Goal: Task Accomplishment & Management: Use online tool/utility

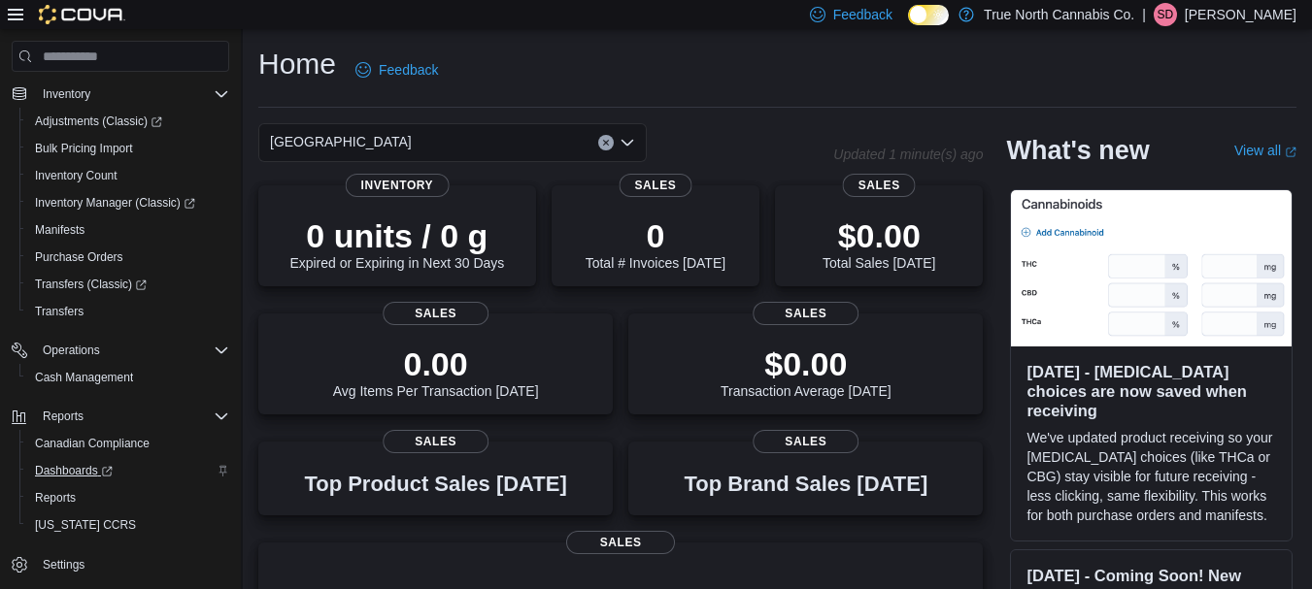
scroll to position [326, 0]
click at [68, 484] on span "Reports" at bounding box center [55, 495] width 41 height 23
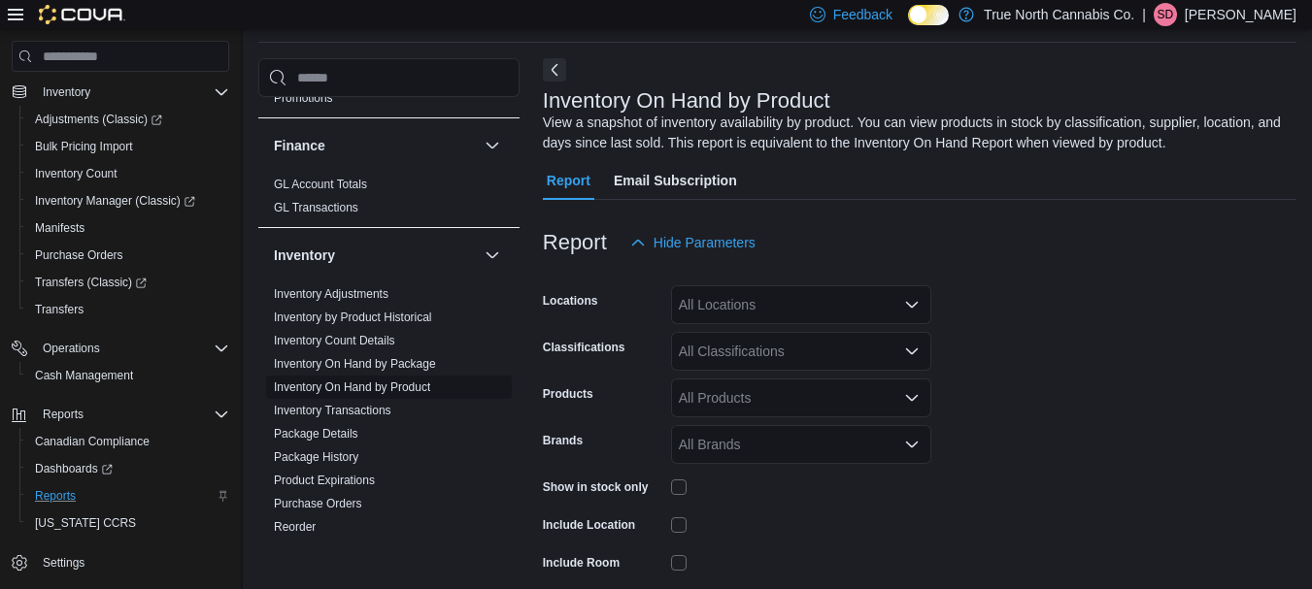
scroll to position [490, 0]
click at [919, 298] on div "All Locations" at bounding box center [801, 304] width 260 height 39
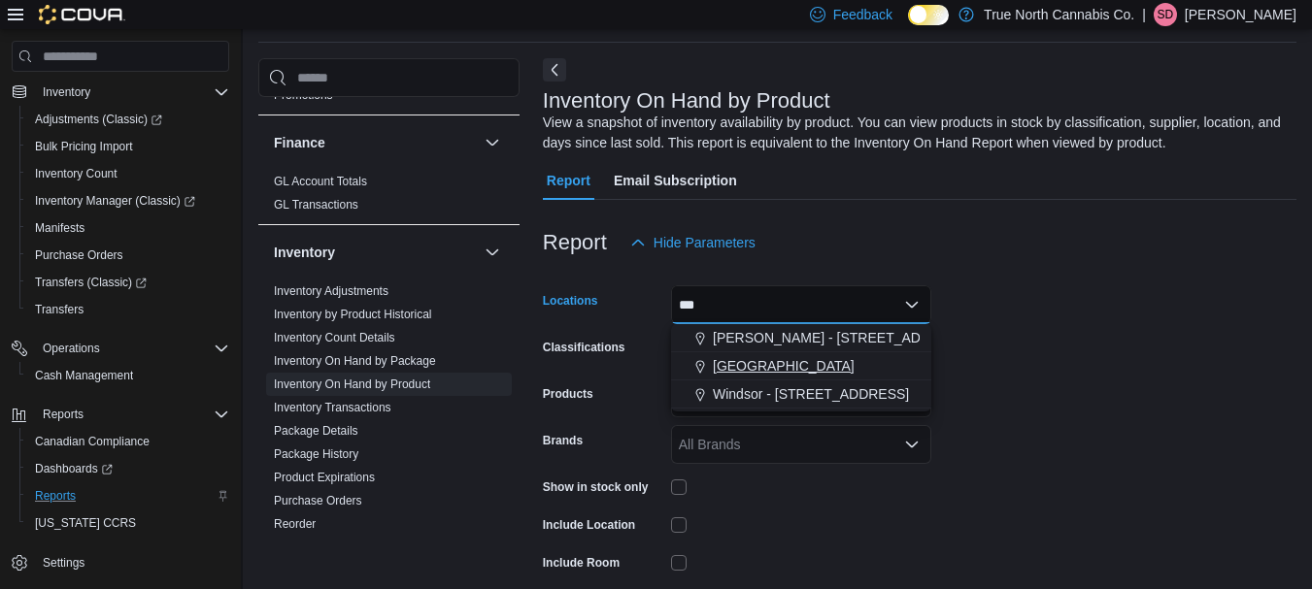
type input "***"
click at [748, 366] on span "Ottawa" at bounding box center [784, 365] width 142 height 19
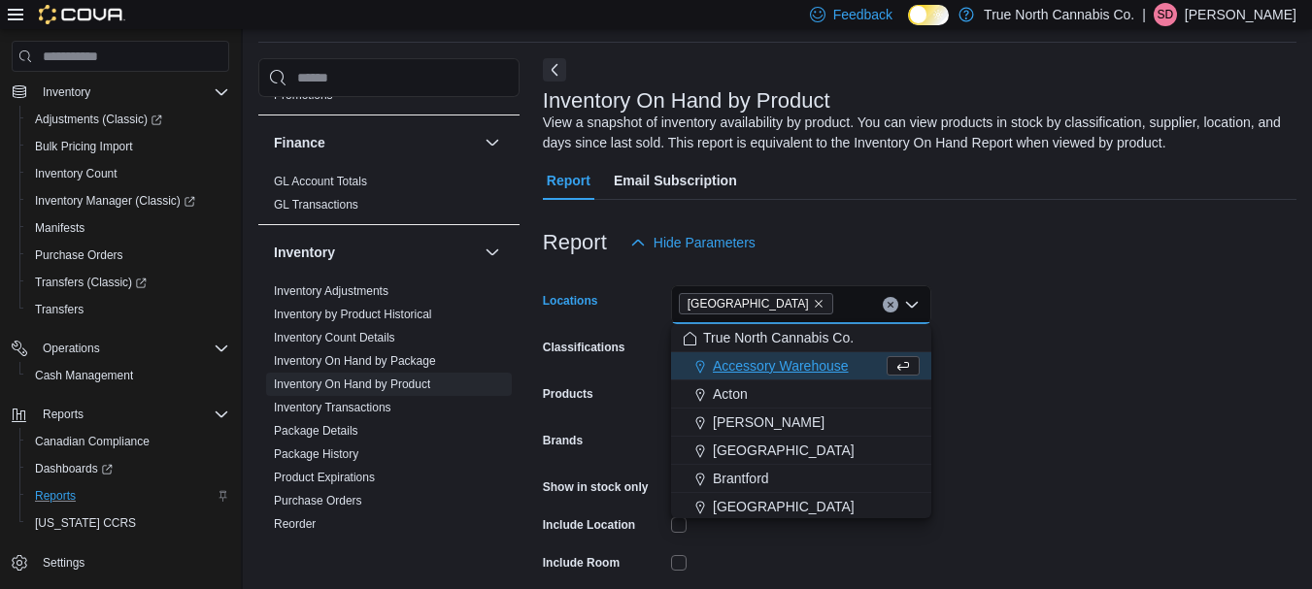
click at [1031, 402] on form "Locations Ottawa Combo box. Selected. Ottawa. Press Backspace to delete Ottawa.…" at bounding box center [919, 466] width 753 height 408
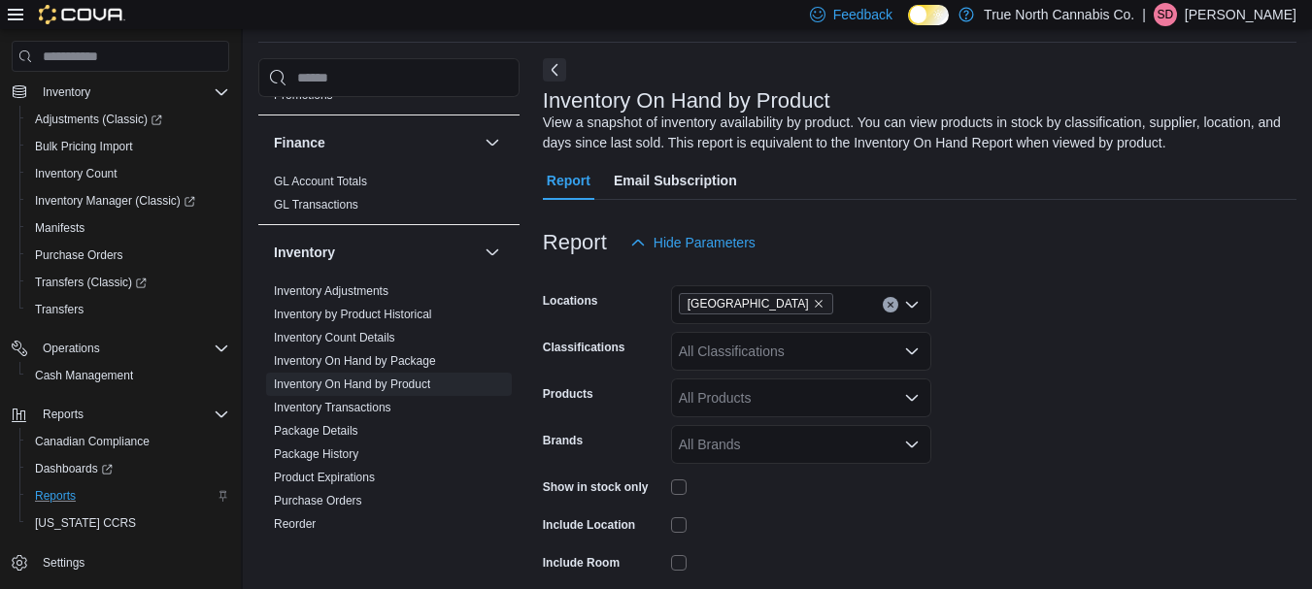
click at [881, 358] on div "All Classifications" at bounding box center [801, 351] width 260 height 39
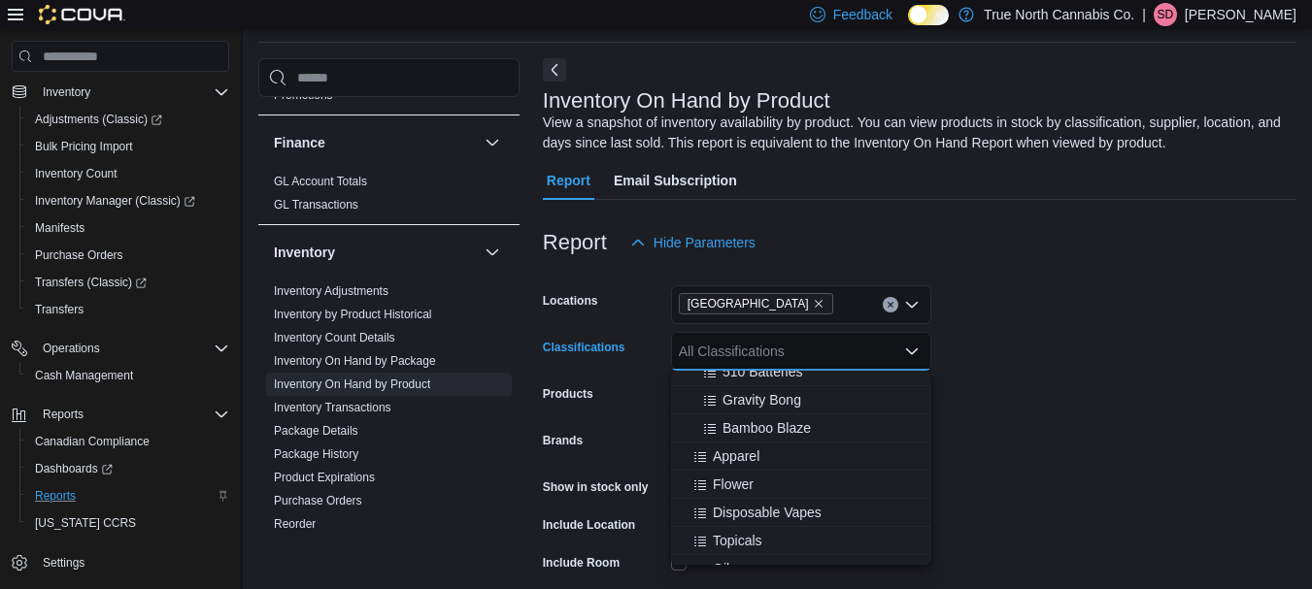
scroll to position [577, 0]
click at [725, 484] on span "Flower" at bounding box center [733, 483] width 41 height 19
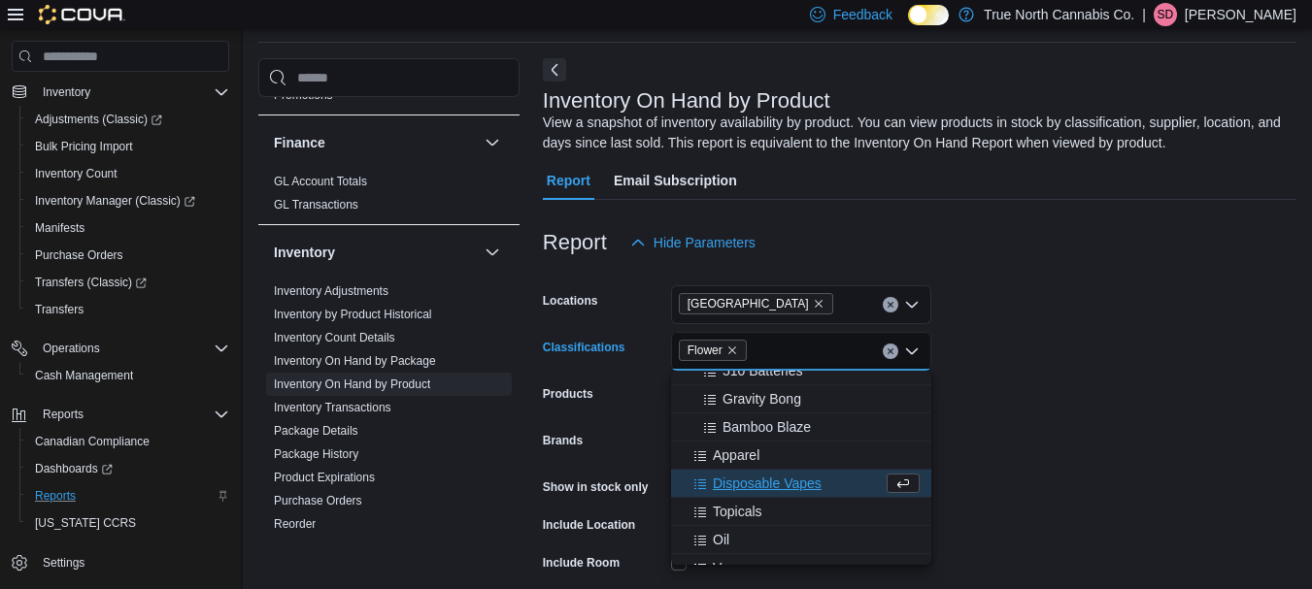
click at [733, 484] on span "Disposable Vapes" at bounding box center [767, 483] width 109 height 19
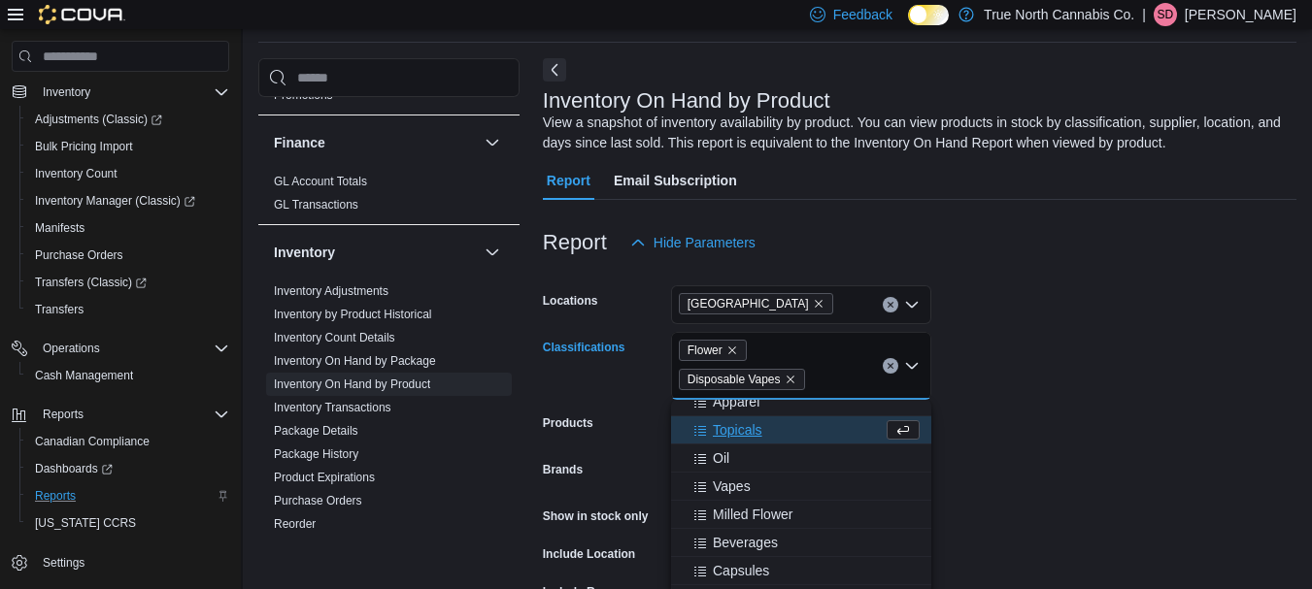
scroll to position [672, 0]
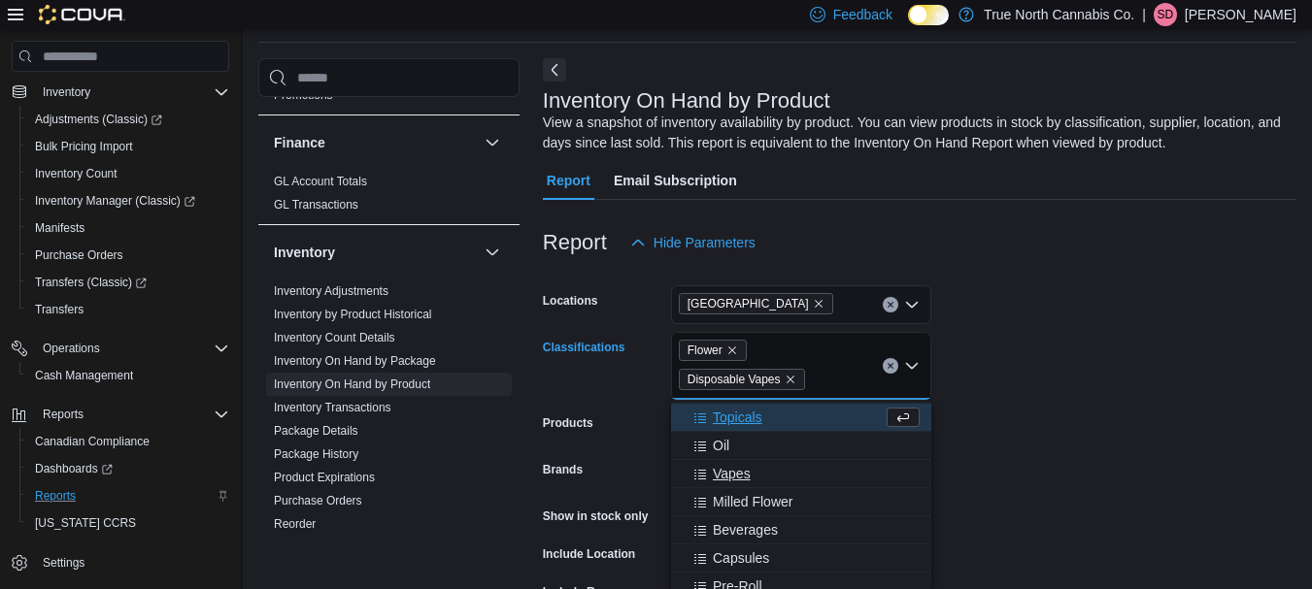
click at [733, 479] on span "Vapes" at bounding box center [732, 473] width 38 height 19
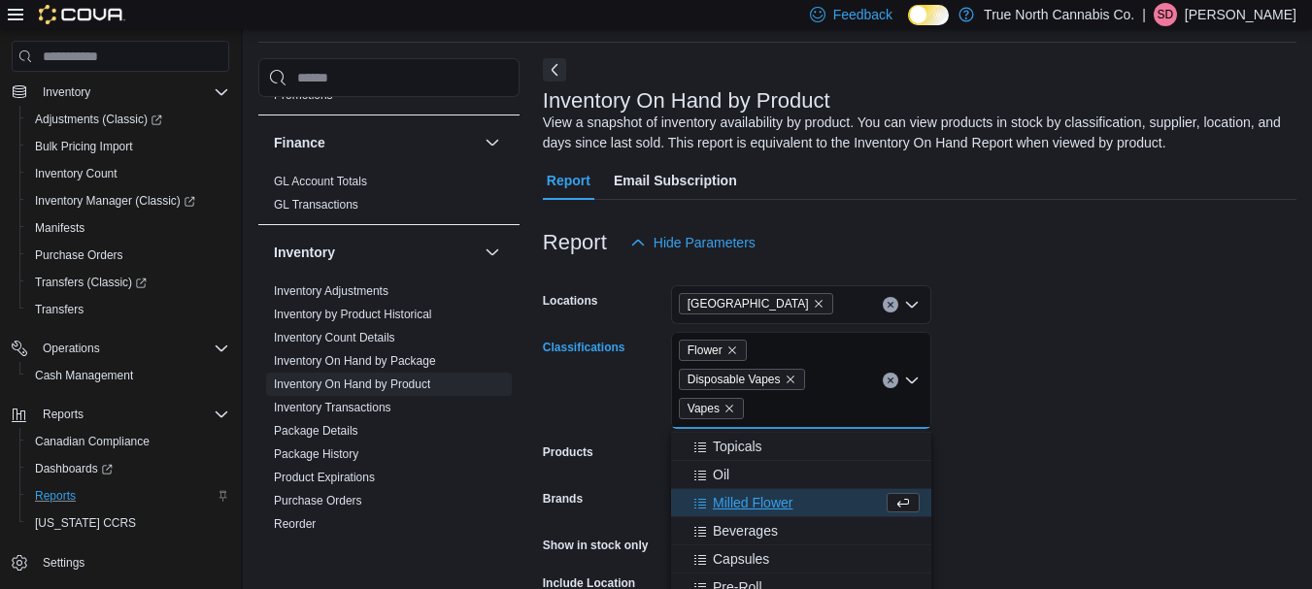
click at [736, 510] on span "Milled Flower" at bounding box center [753, 502] width 80 height 19
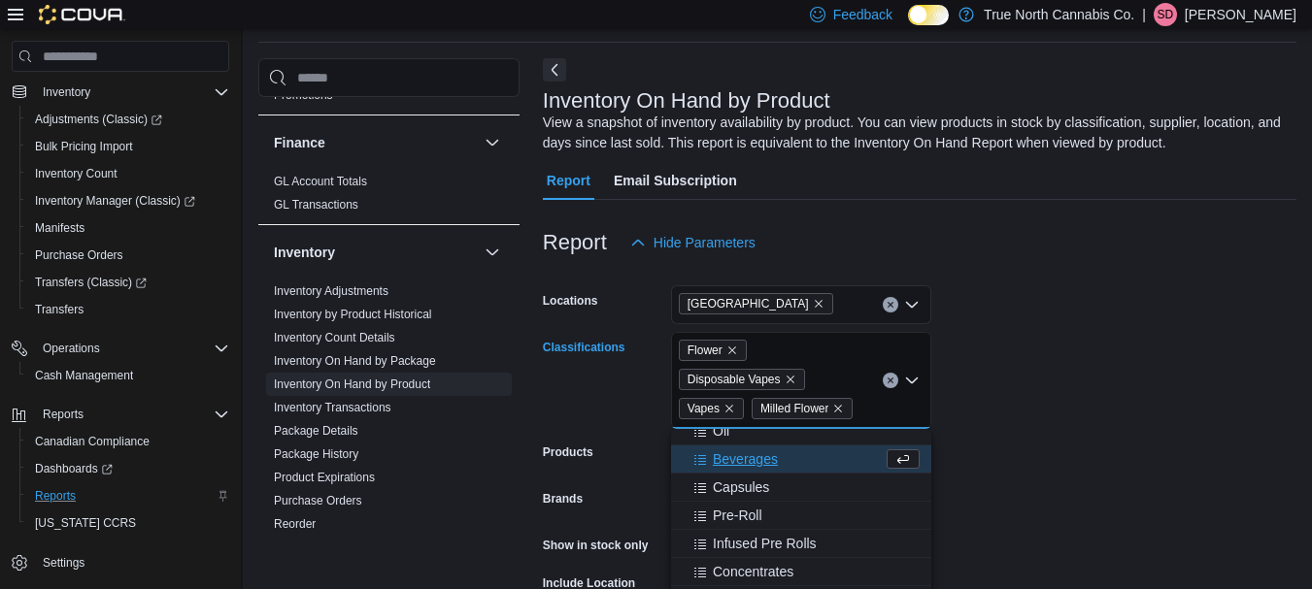
scroll to position [716, 0]
click at [748, 517] on span "Pre-Roll" at bounding box center [738, 514] width 50 height 19
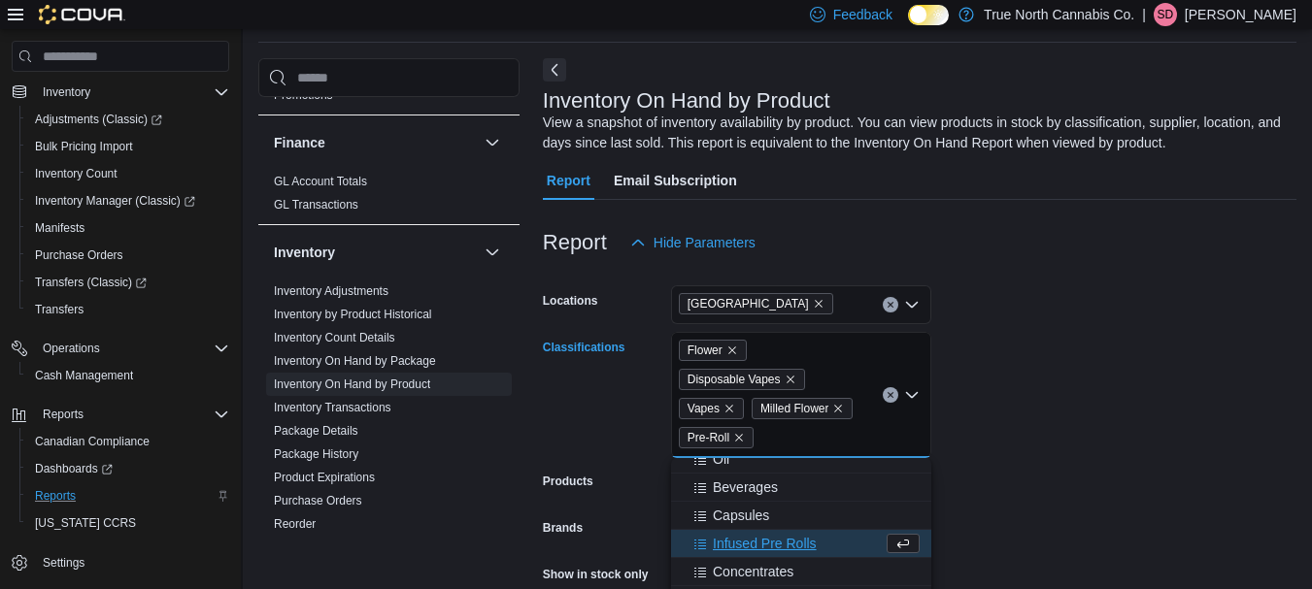
click at [744, 548] on span "Infused Pre Rolls" at bounding box center [765, 543] width 104 height 19
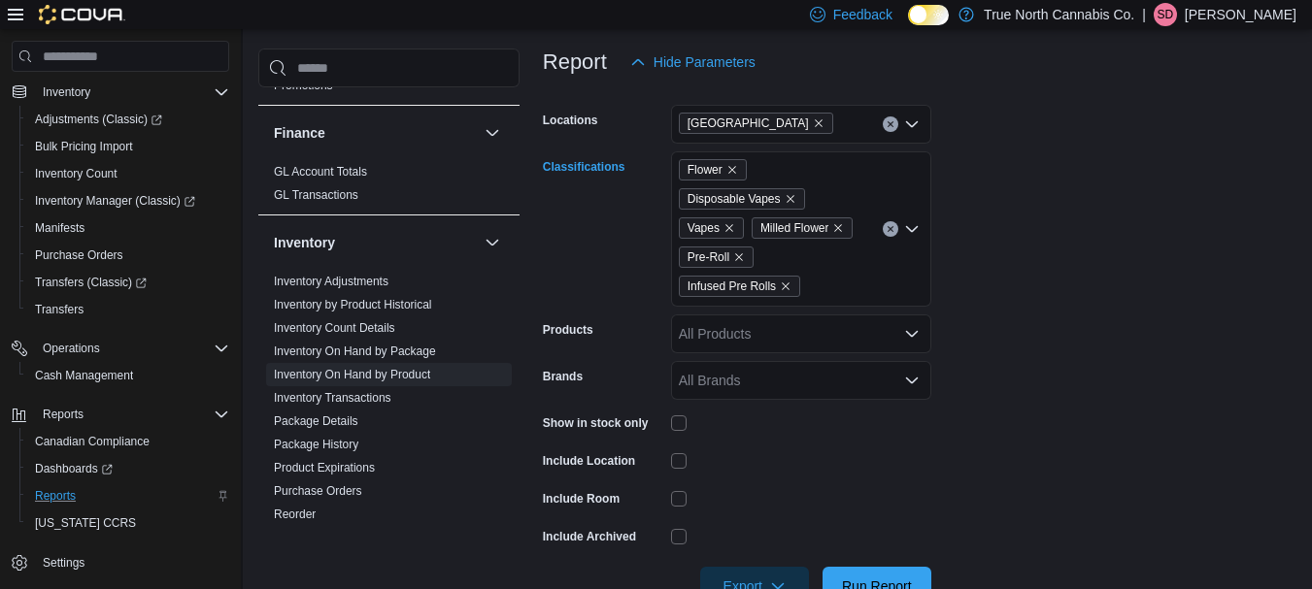
scroll to position [247, 0]
type input "****"
click at [776, 325] on span "Concentrates" at bounding box center [753, 319] width 81 height 19
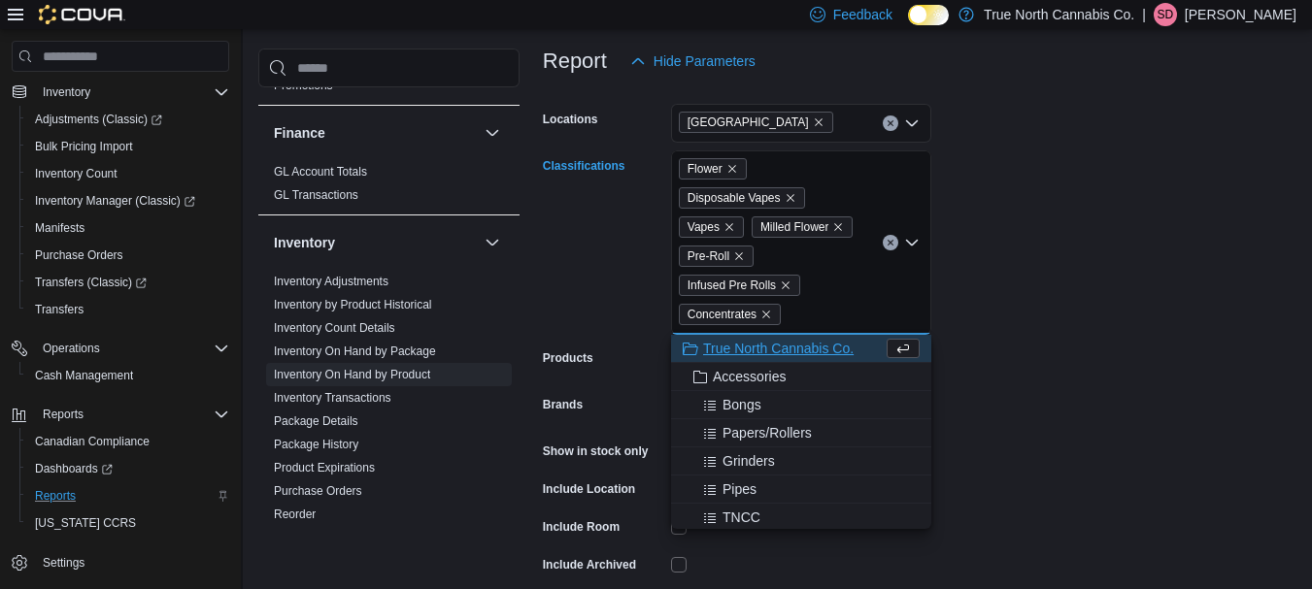
click at [1061, 359] on form "Locations Ottawa Classifications Flower Disposable Vapes Vapes Milled Flower Pr…" at bounding box center [919, 357] width 753 height 553
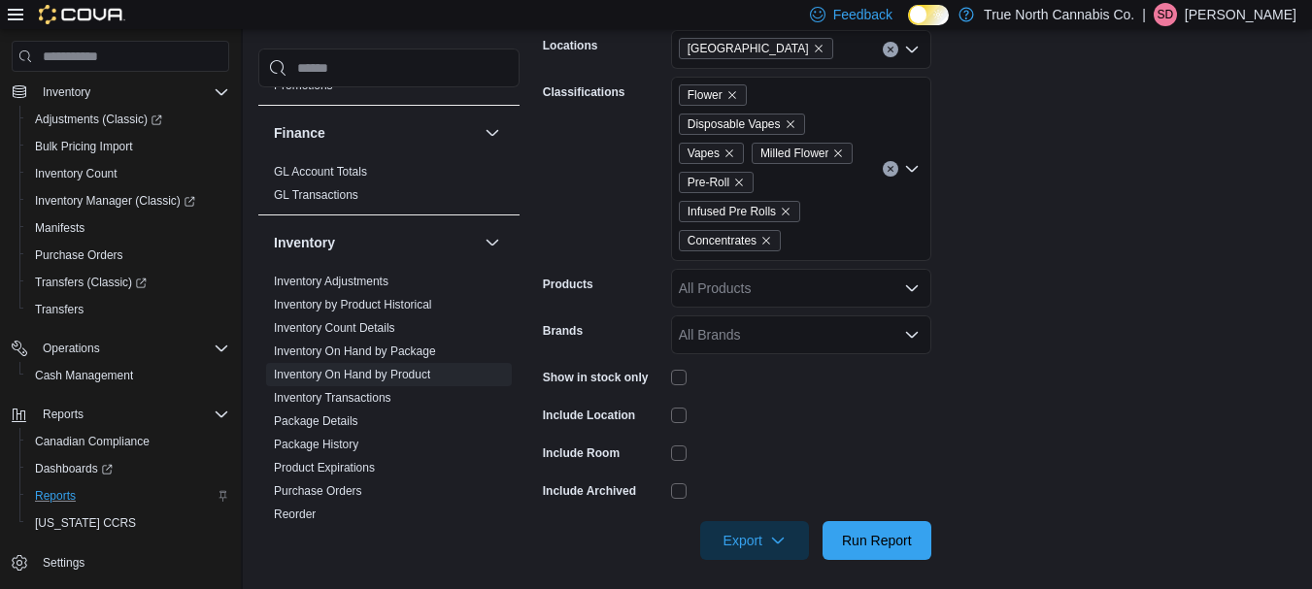
scroll to position [321, 0]
click at [869, 537] on span "Run Report" at bounding box center [877, 538] width 70 height 19
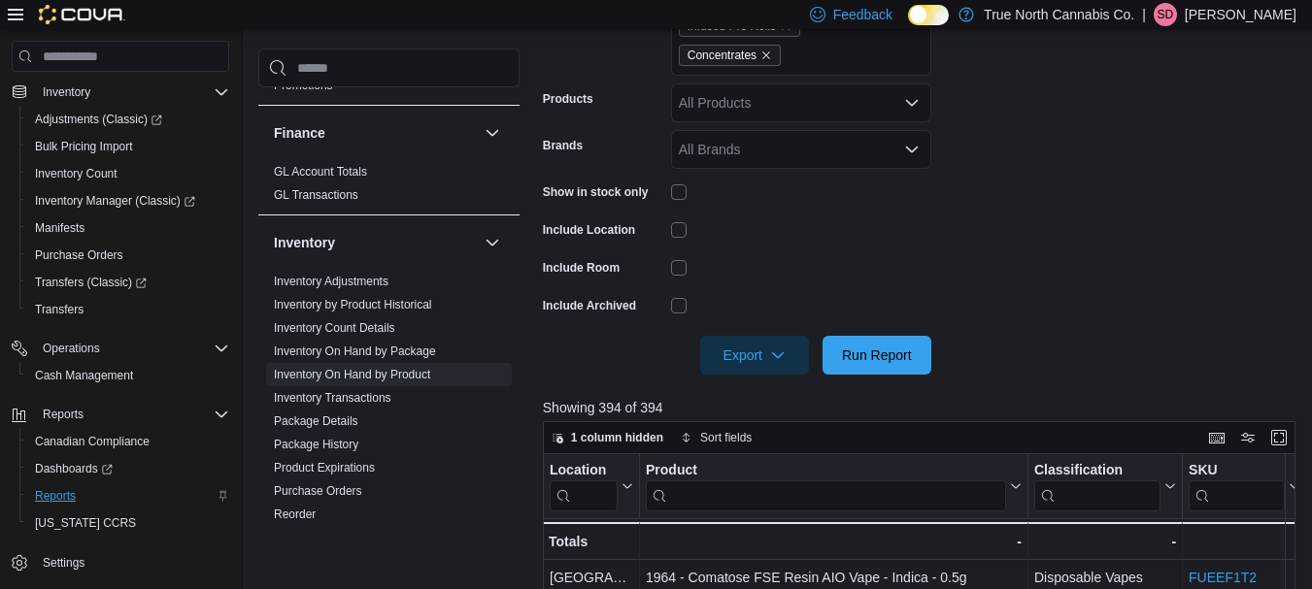
scroll to position [508, 0]
click at [770, 352] on icon "button" at bounding box center [778, 353] width 16 height 16
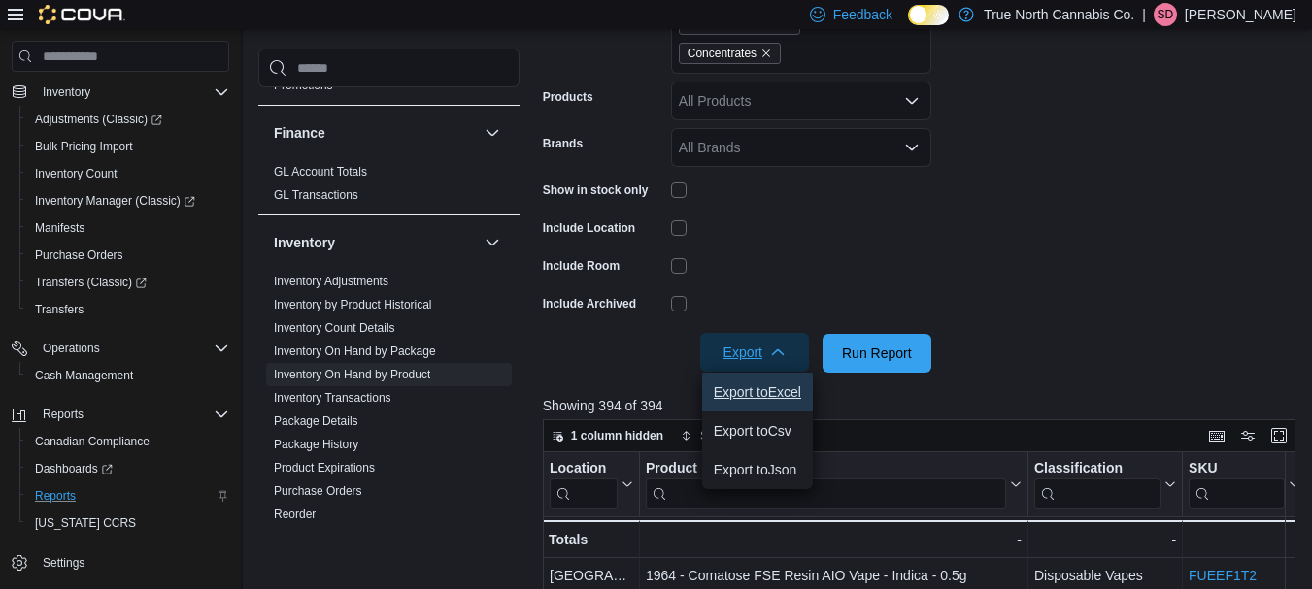
click at [761, 404] on button "Export to Excel" at bounding box center [757, 392] width 111 height 39
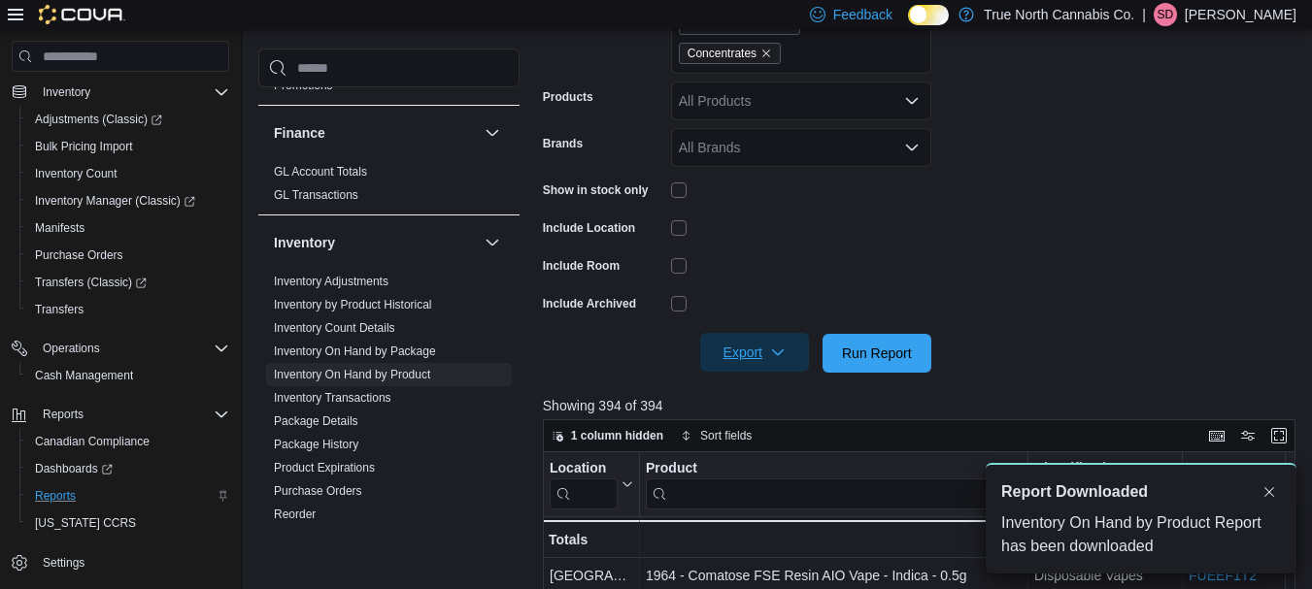
scroll to position [0, 0]
